Goal: Transaction & Acquisition: Obtain resource

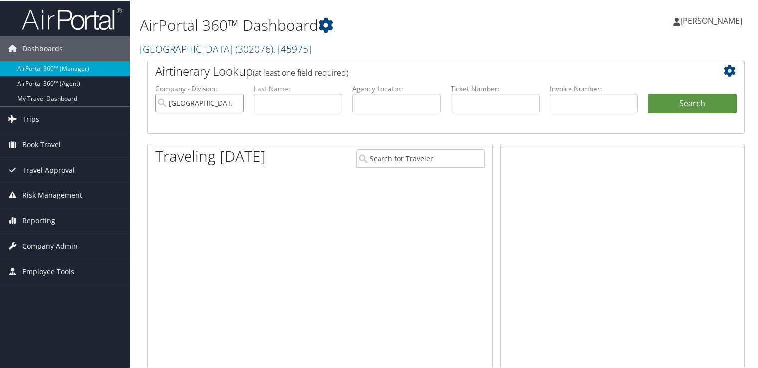
click at [231, 103] on input "Temple University" at bounding box center [199, 102] width 89 height 18
click at [377, 91] on label "Agency Locator:" at bounding box center [396, 88] width 89 height 10
click at [374, 99] on input "text" at bounding box center [396, 102] width 89 height 18
paste input "D84FRH"
type input "D84FRH"
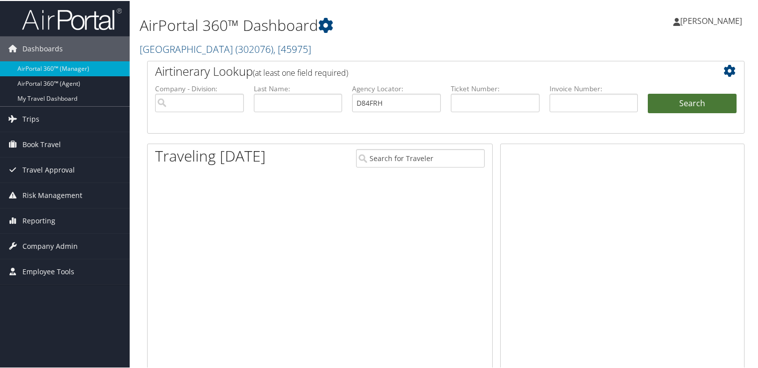
click at [686, 103] on button "Search" at bounding box center [692, 103] width 89 height 20
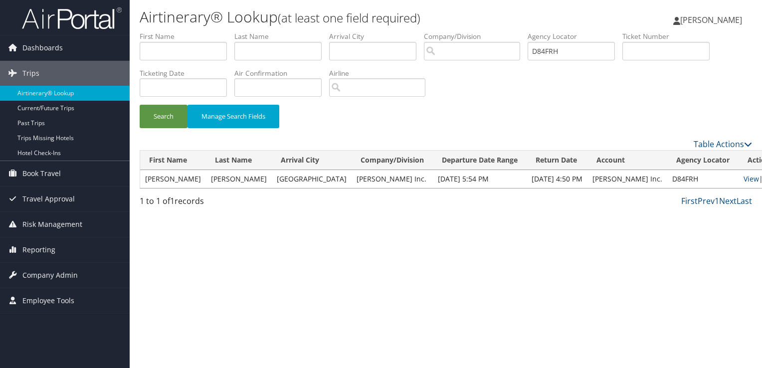
click at [190, 184] on td "JESUS JOEMAR" at bounding box center [173, 179] width 66 height 18
click at [743, 176] on link "View" at bounding box center [750, 178] width 15 height 9
click at [761, 182] on link "Email" at bounding box center [772, 178] width 18 height 9
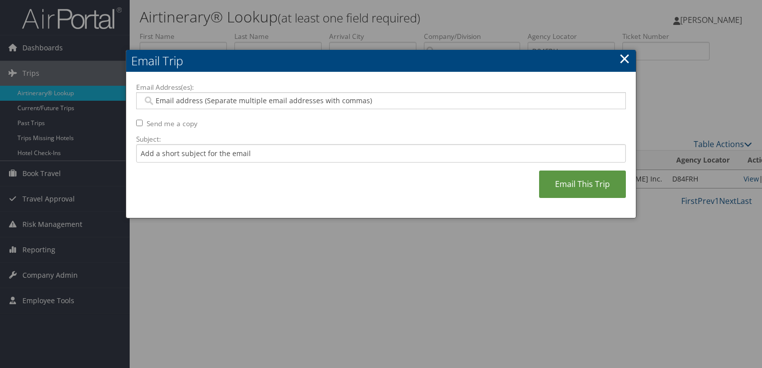
click at [229, 91] on label "Email Address(es):" at bounding box center [381, 87] width 490 height 10
click at [229, 96] on input "Email Address(es):" at bounding box center [381, 101] width 477 height 10
click at [230, 101] on input "Email Address(es):" at bounding box center [381, 101] width 477 height 10
paste input "D84FRH"
type input "D84FRH"
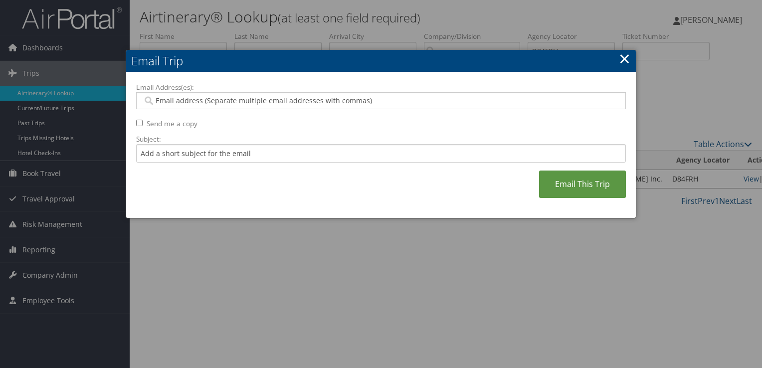
paste input "JROLDAN@HAGERTY.COM"
type input "JROLDAN@HAGERTY.COM"
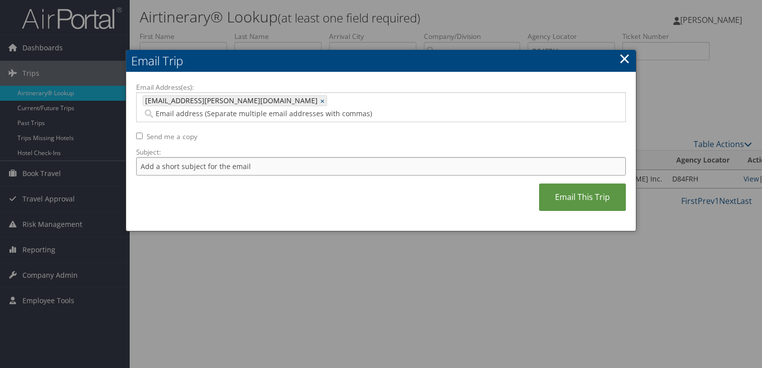
click at [225, 157] on input "Subject:" at bounding box center [381, 166] width 490 height 18
click at [234, 157] on input "Subject:" at bounding box center [381, 166] width 490 height 18
click at [253, 157] on input "Flight Confirmation August 29" at bounding box center [381, 166] width 490 height 18
click at [142, 157] on input "Flight Confirmation September 08 - 11" at bounding box center [381, 166] width 490 height 18
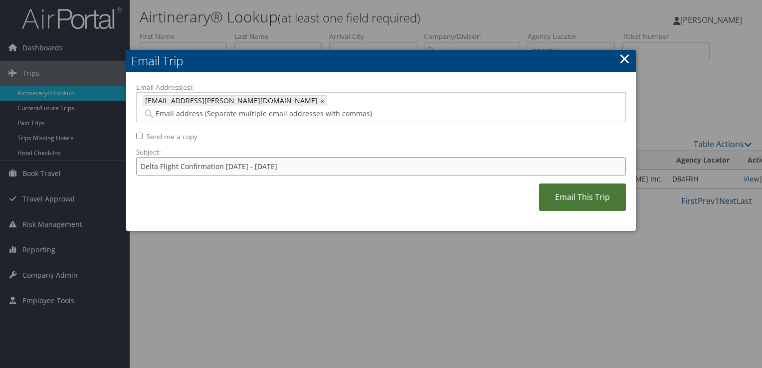
type input "Delta Flight Confirmation September 08 - 11"
click at [559, 183] on link "Email This Trip" at bounding box center [582, 196] width 87 height 27
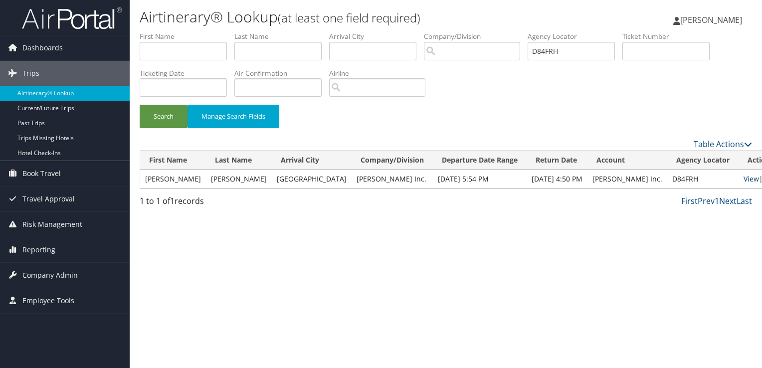
click at [743, 180] on link "View" at bounding box center [750, 178] width 15 height 9
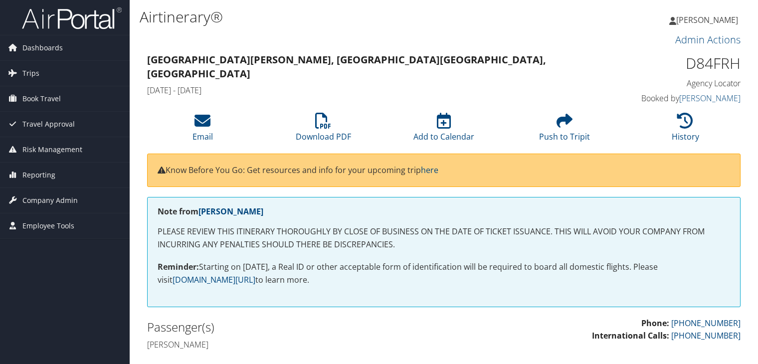
click at [324, 133] on link "Download PDF" at bounding box center [323, 130] width 55 height 24
